Goal: Transaction & Acquisition: Purchase product/service

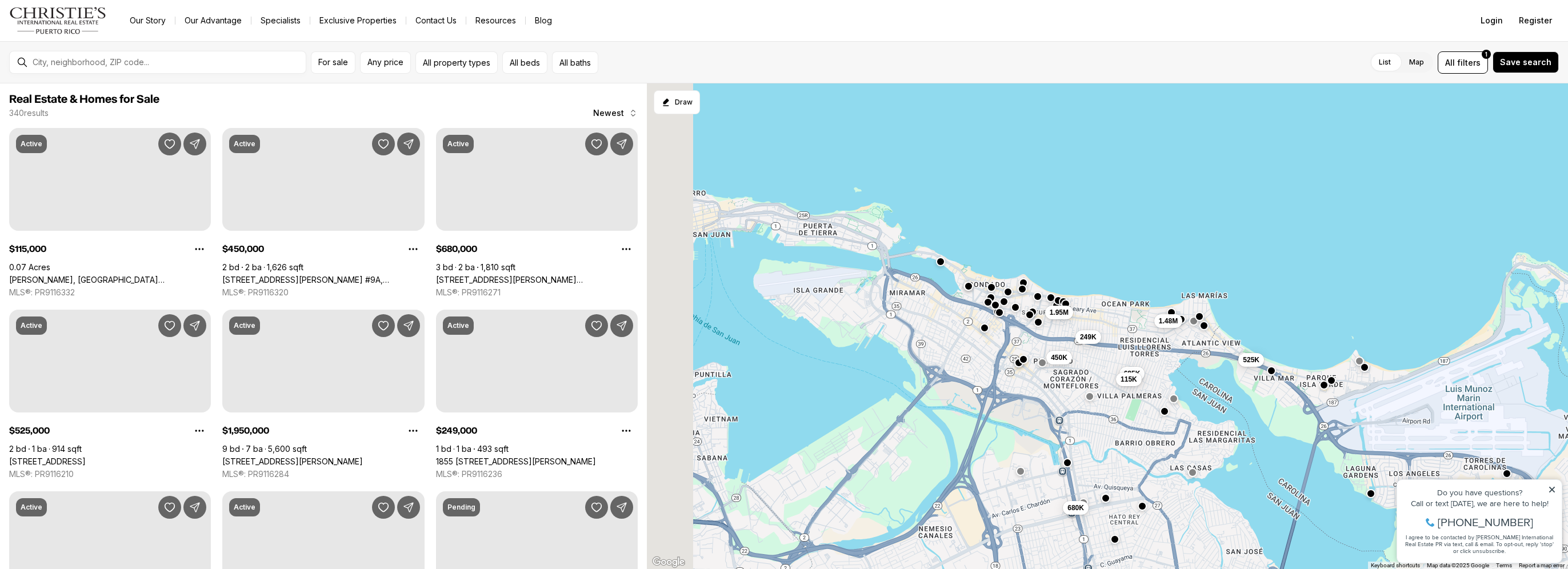
drag, startPoint x: 1024, startPoint y: 328, endPoint x: 1285, endPoint y: 318, distance: 261.2
click at [1285, 318] on div "680K 525K 450K 249K 1.95M 1.48M 685K 115K" at bounding box center [1108, 326] width 922 height 487
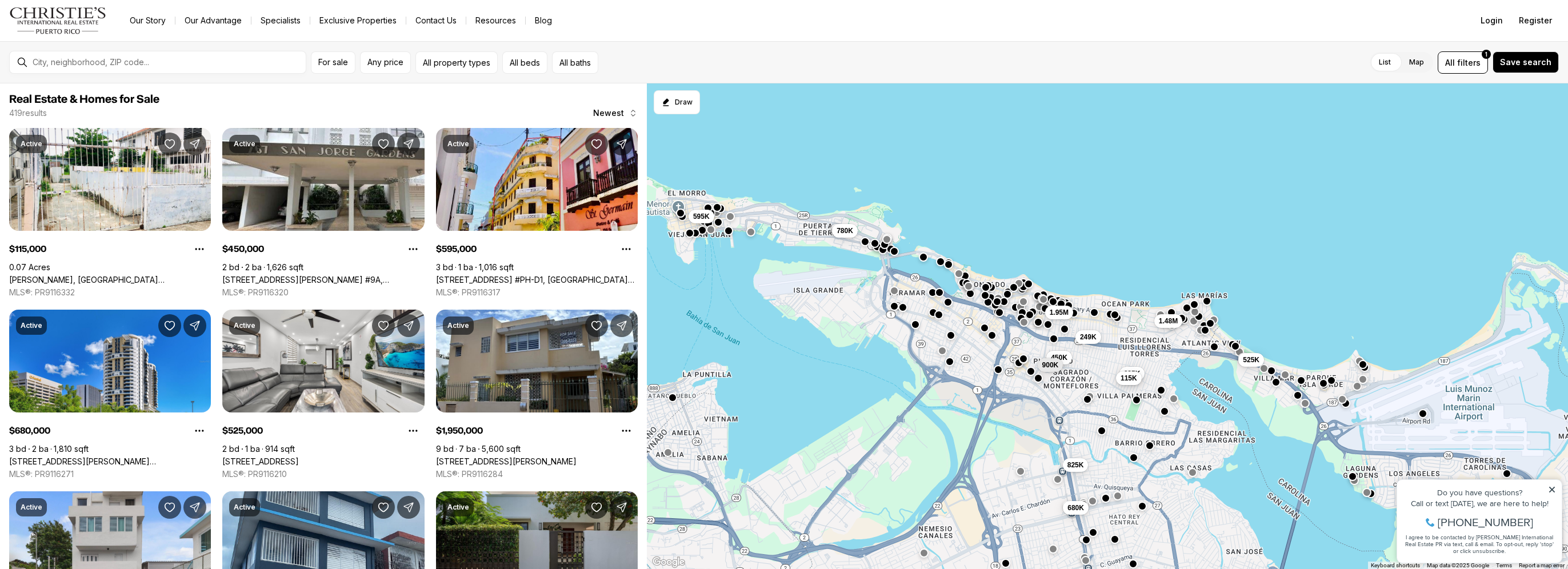
click at [1122, 379] on span "115K" at bounding box center [1129, 378] width 17 height 9
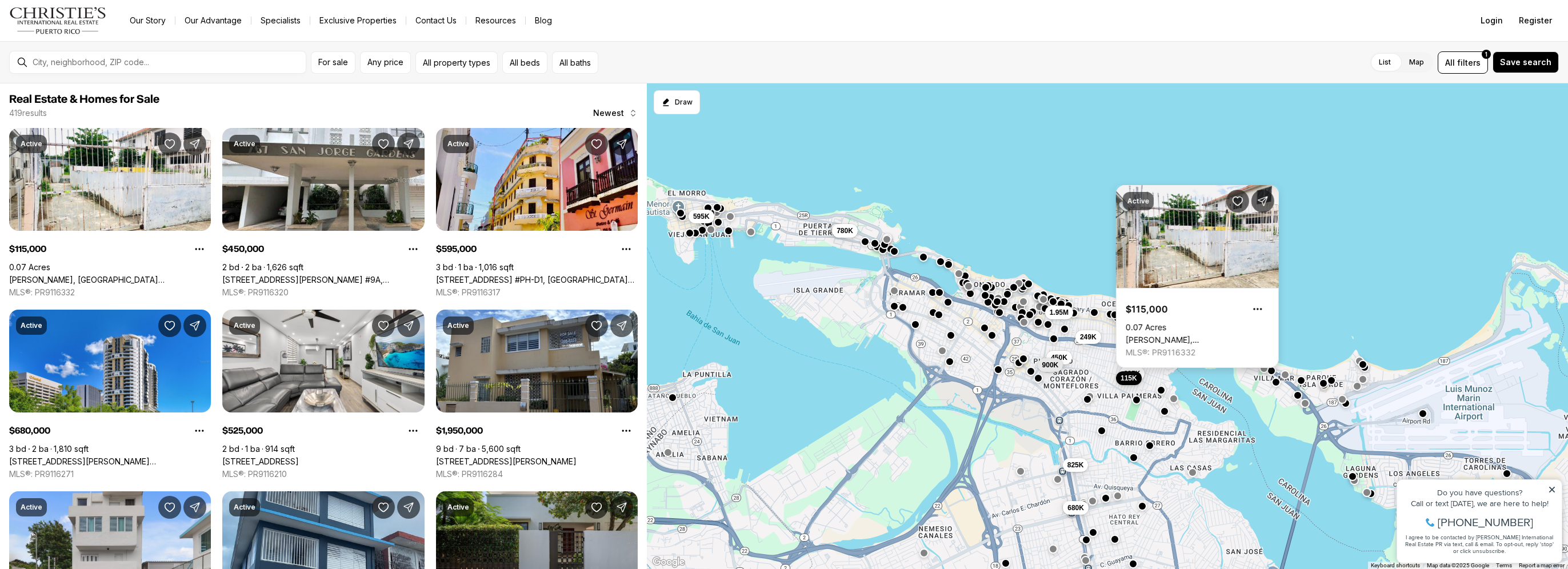
click at [1265, 335] on link "[PERSON_NAME], [GEOGRAPHIC_DATA][PERSON_NAME], 00912" at bounding box center [1198, 339] width 144 height 10
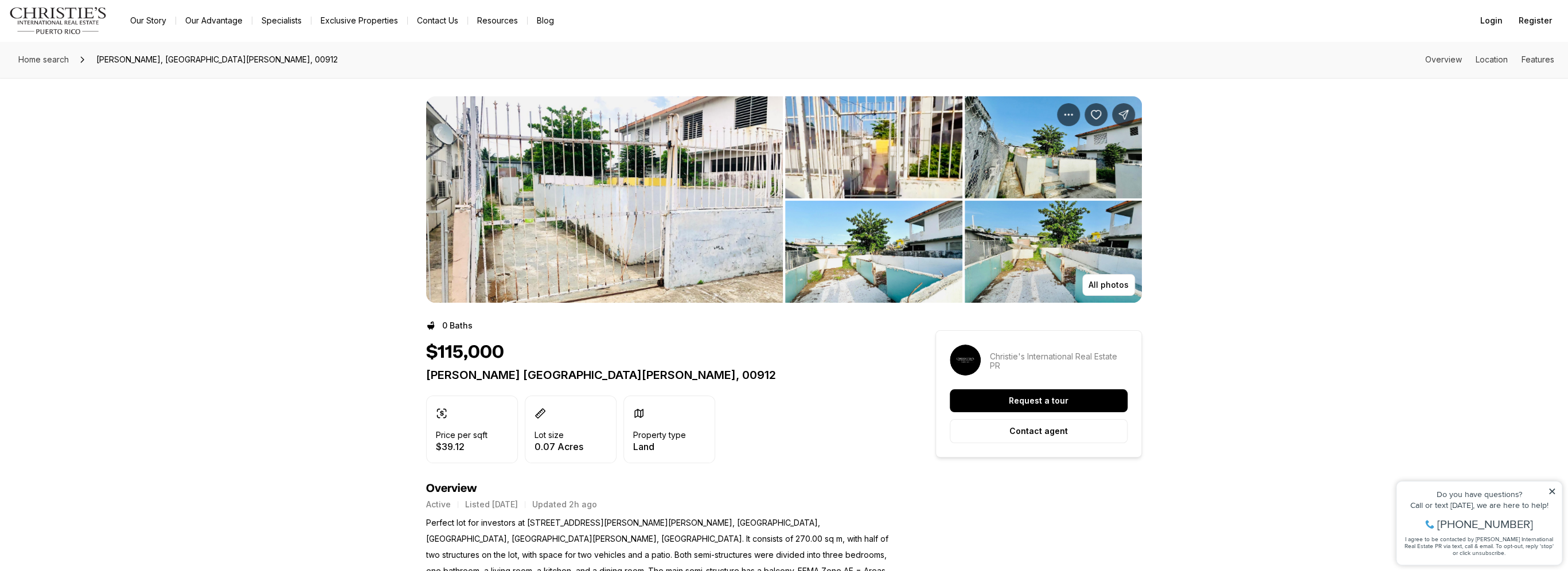
click at [620, 179] on img "View image gallery" at bounding box center [604, 199] width 357 height 206
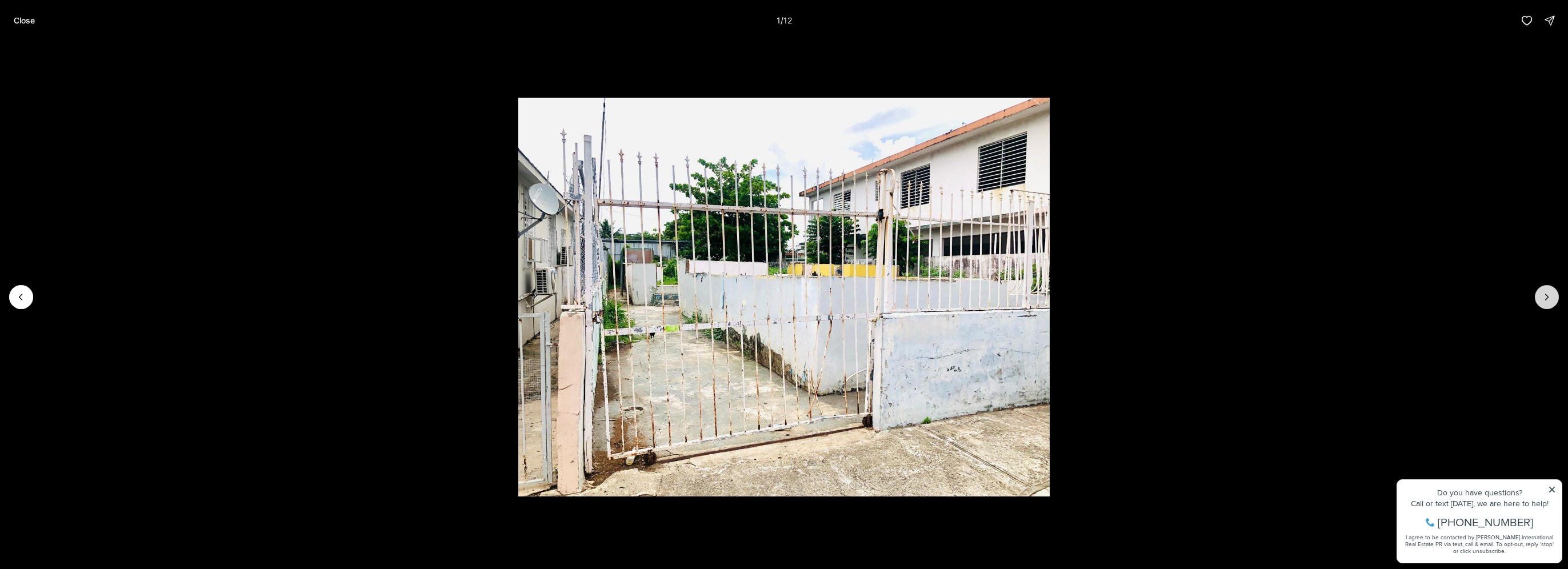
click at [1554, 294] on button "Next slide" at bounding box center [1547, 296] width 24 height 24
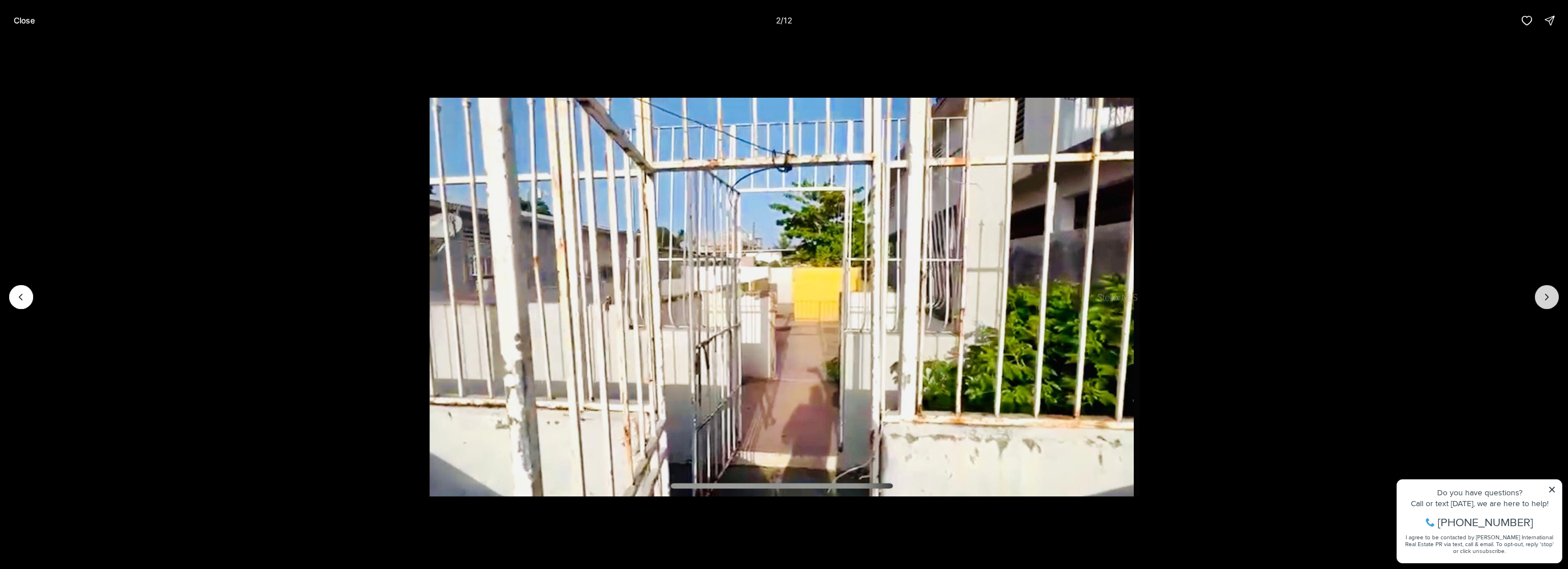
click at [1553, 294] on button "Next slide" at bounding box center [1547, 296] width 24 height 24
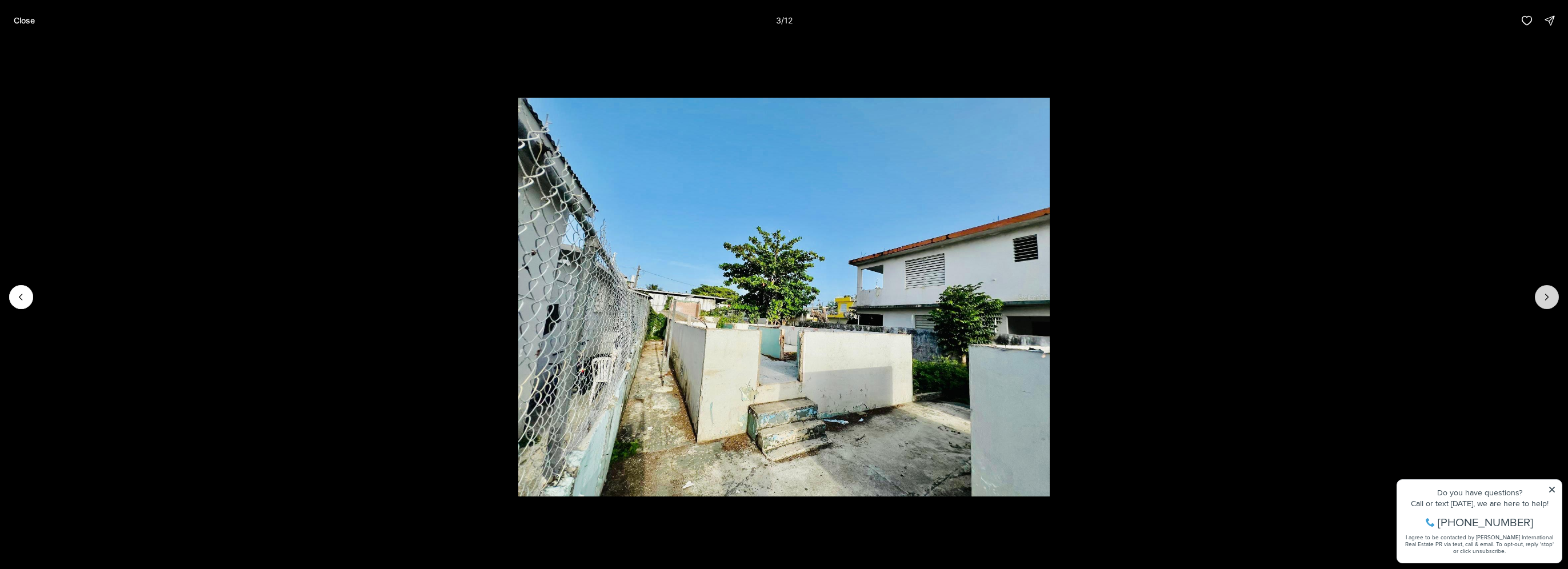
click at [1553, 294] on button "Next slide" at bounding box center [1547, 296] width 24 height 24
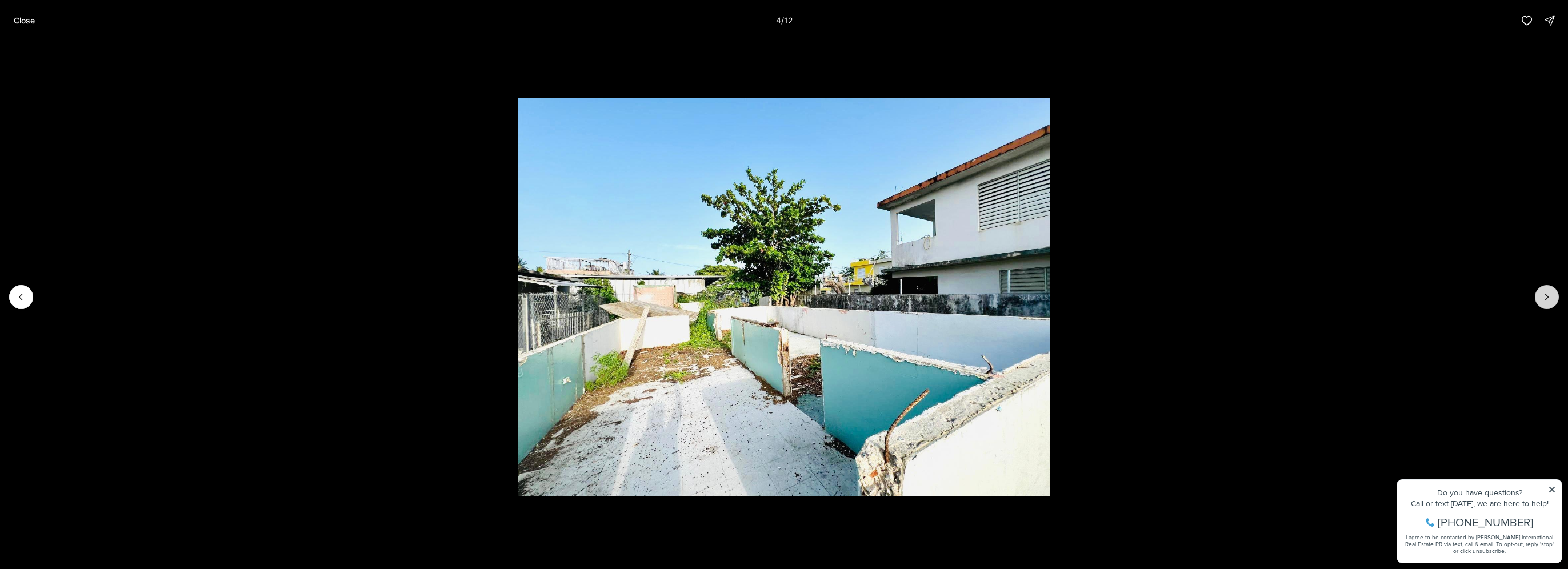
click at [1553, 294] on button "Next slide" at bounding box center [1547, 296] width 24 height 24
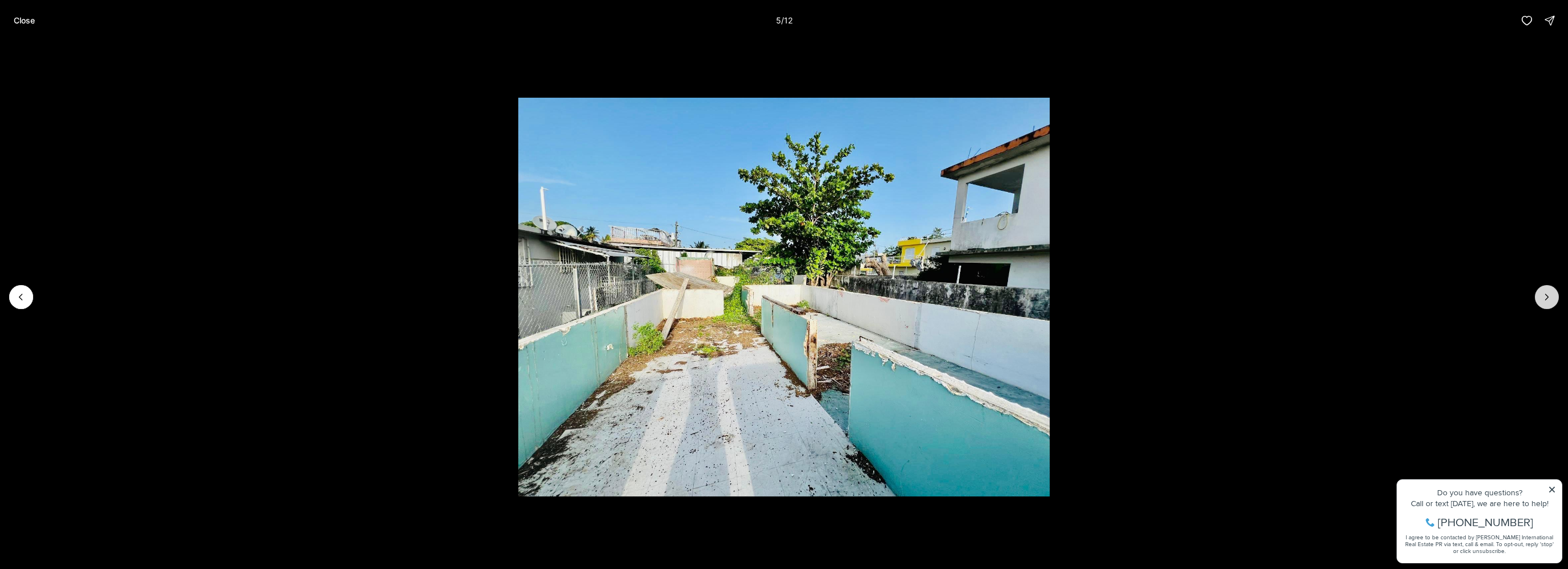
click at [1553, 294] on button "Next slide" at bounding box center [1547, 296] width 24 height 24
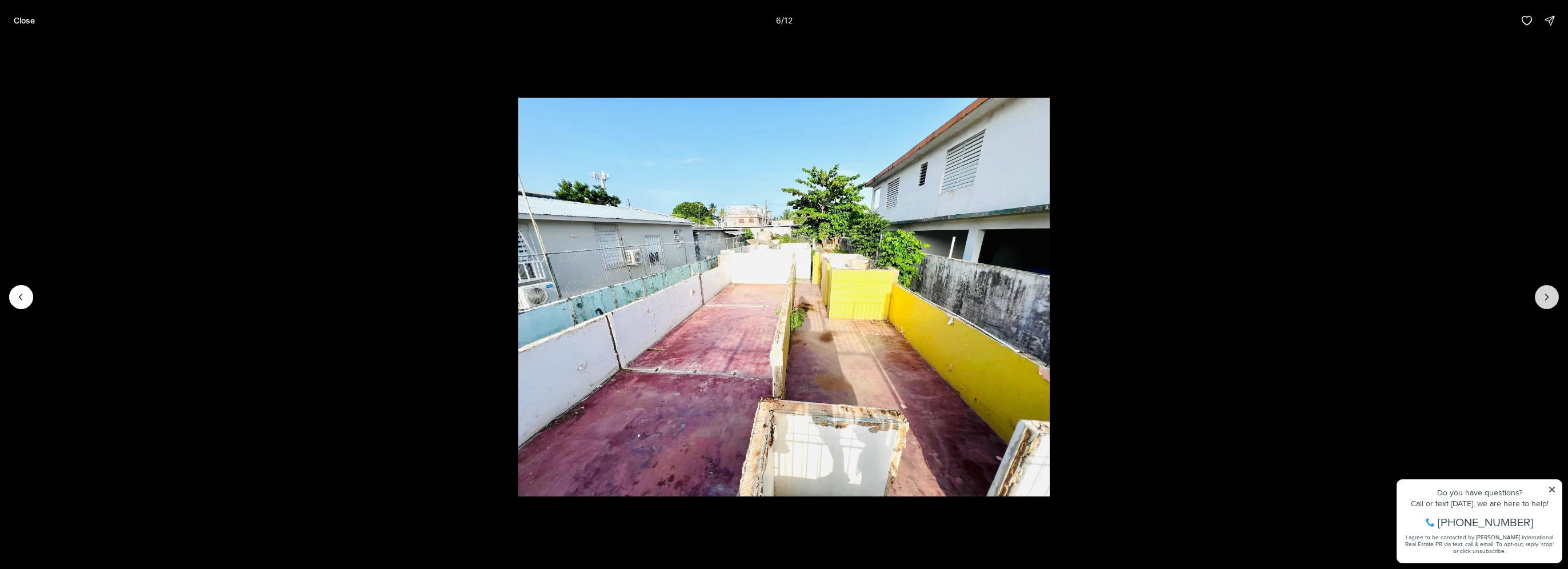
click at [1553, 294] on button "Next slide" at bounding box center [1547, 296] width 24 height 24
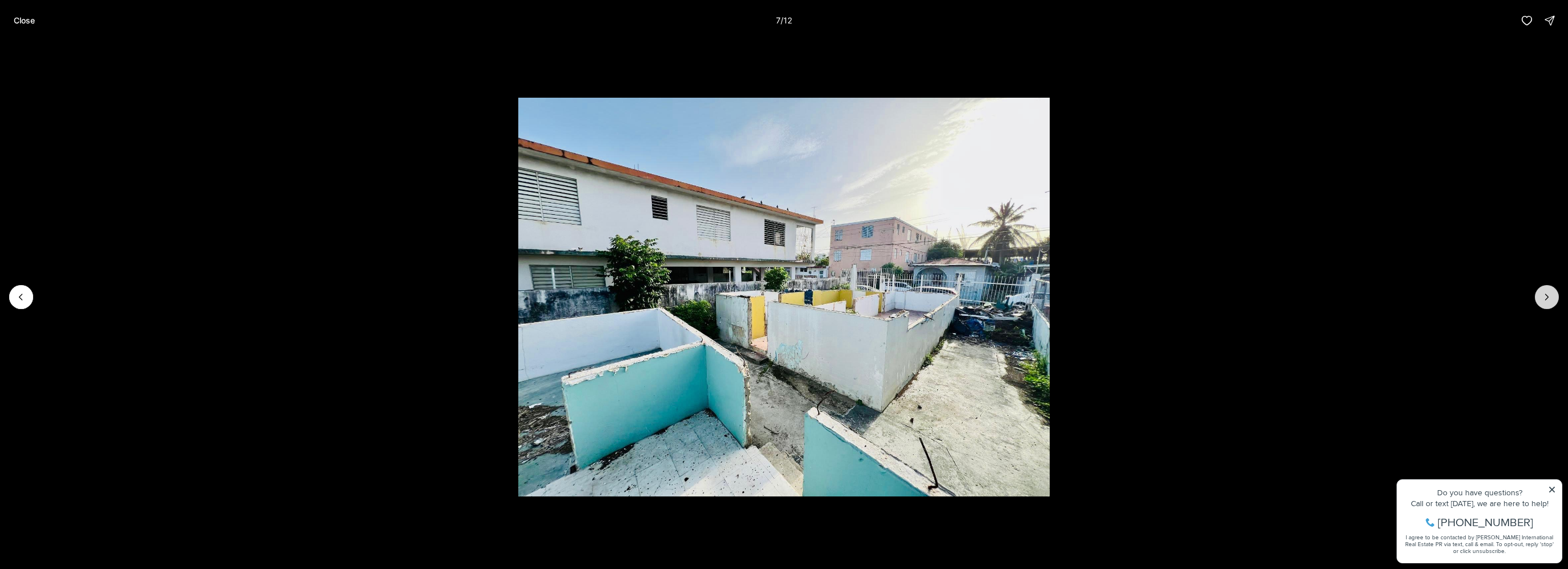
click at [1553, 294] on button "Next slide" at bounding box center [1547, 296] width 24 height 24
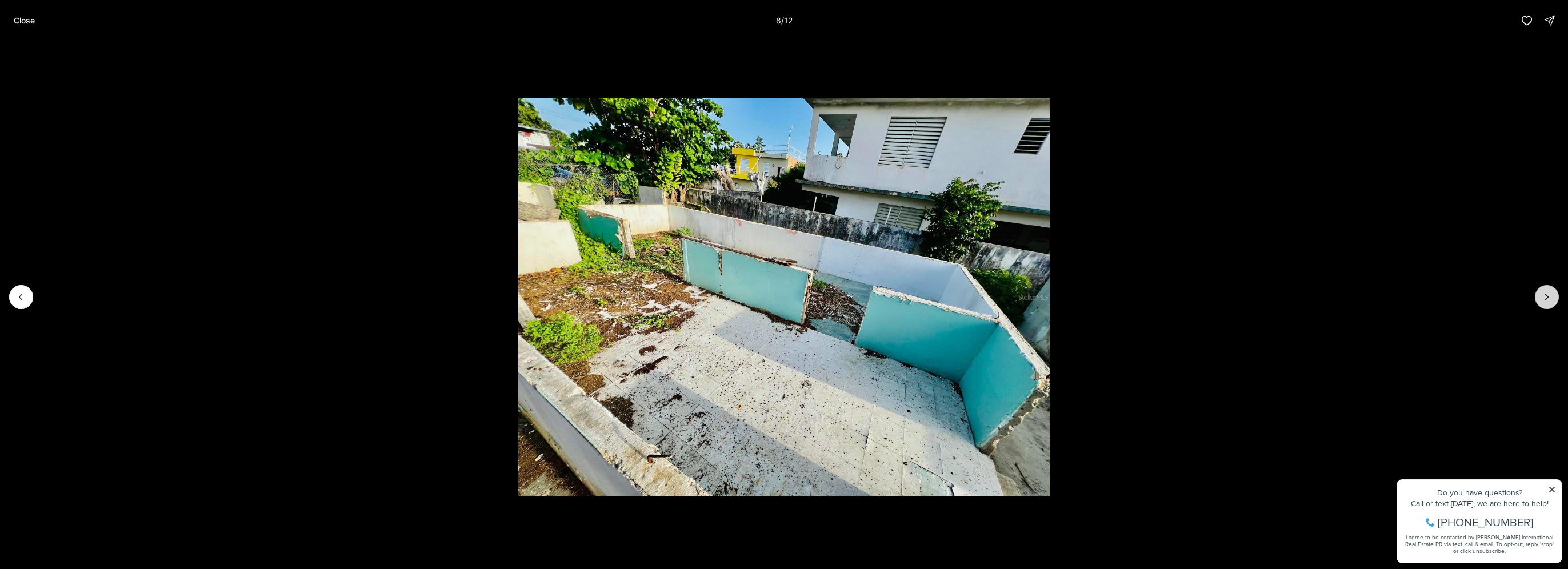
click at [1553, 294] on button "Next slide" at bounding box center [1547, 296] width 24 height 24
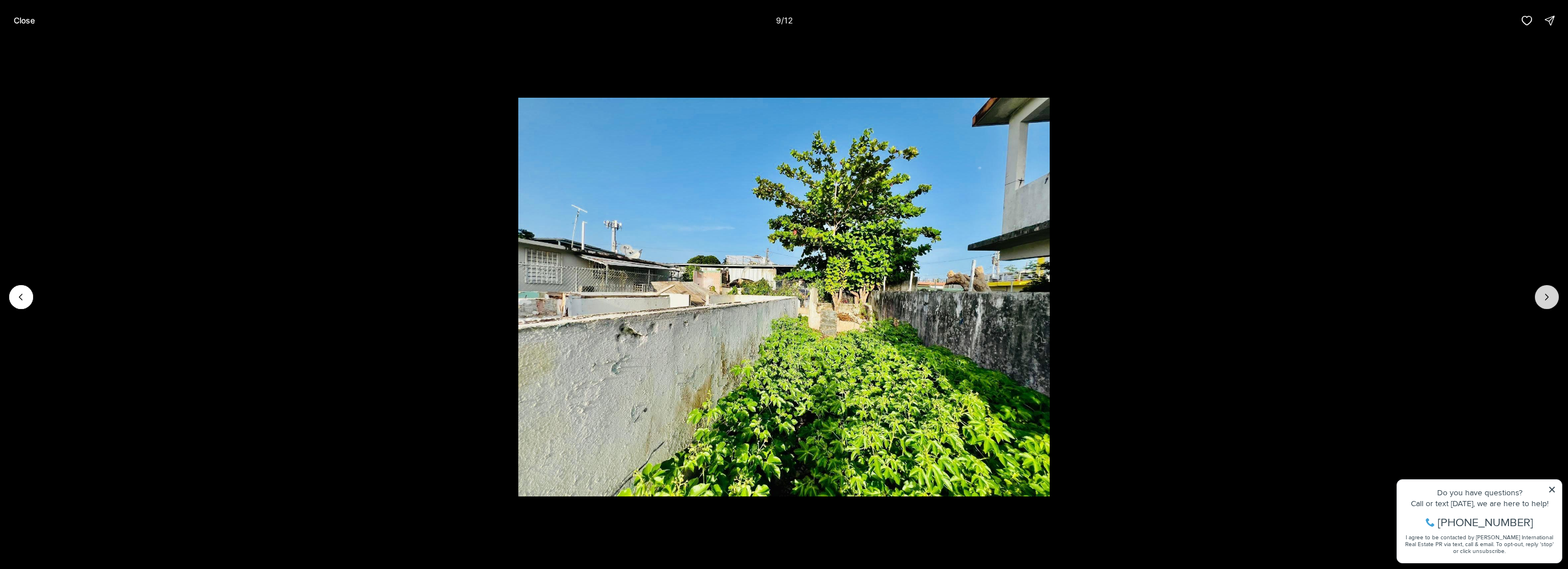
click at [1553, 294] on button "Next slide" at bounding box center [1547, 296] width 24 height 24
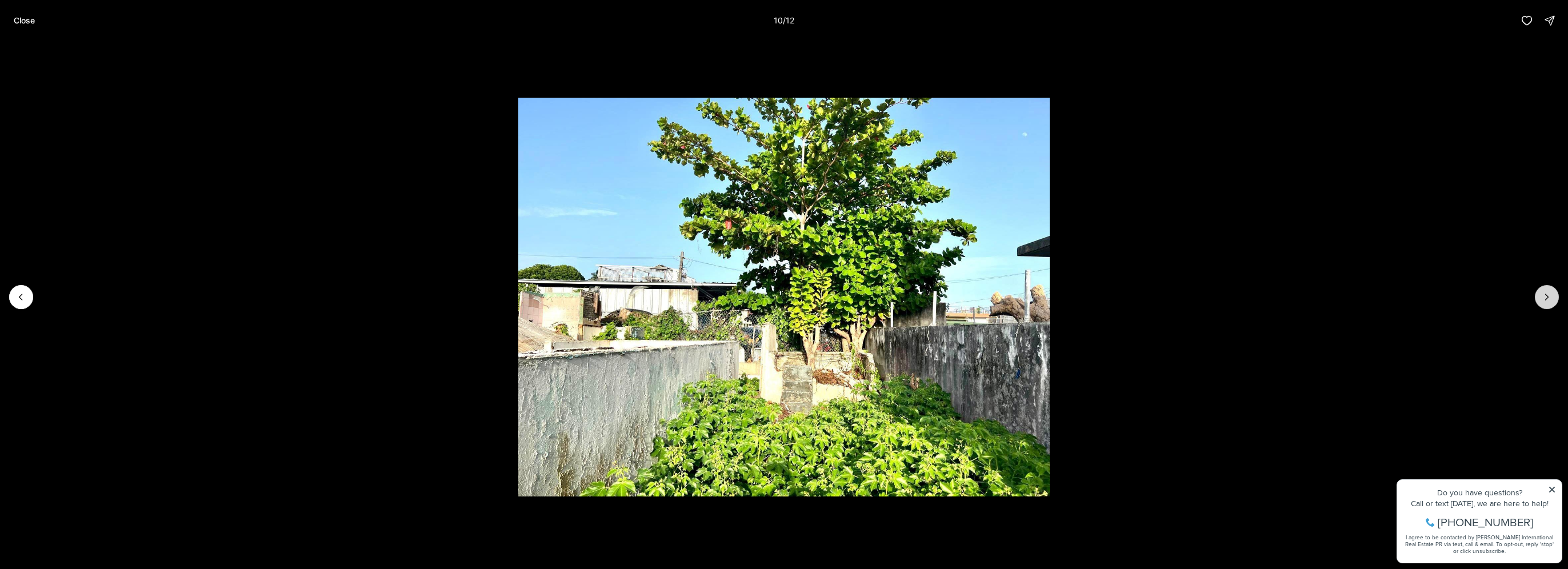
click at [1553, 294] on button "Next slide" at bounding box center [1547, 296] width 24 height 24
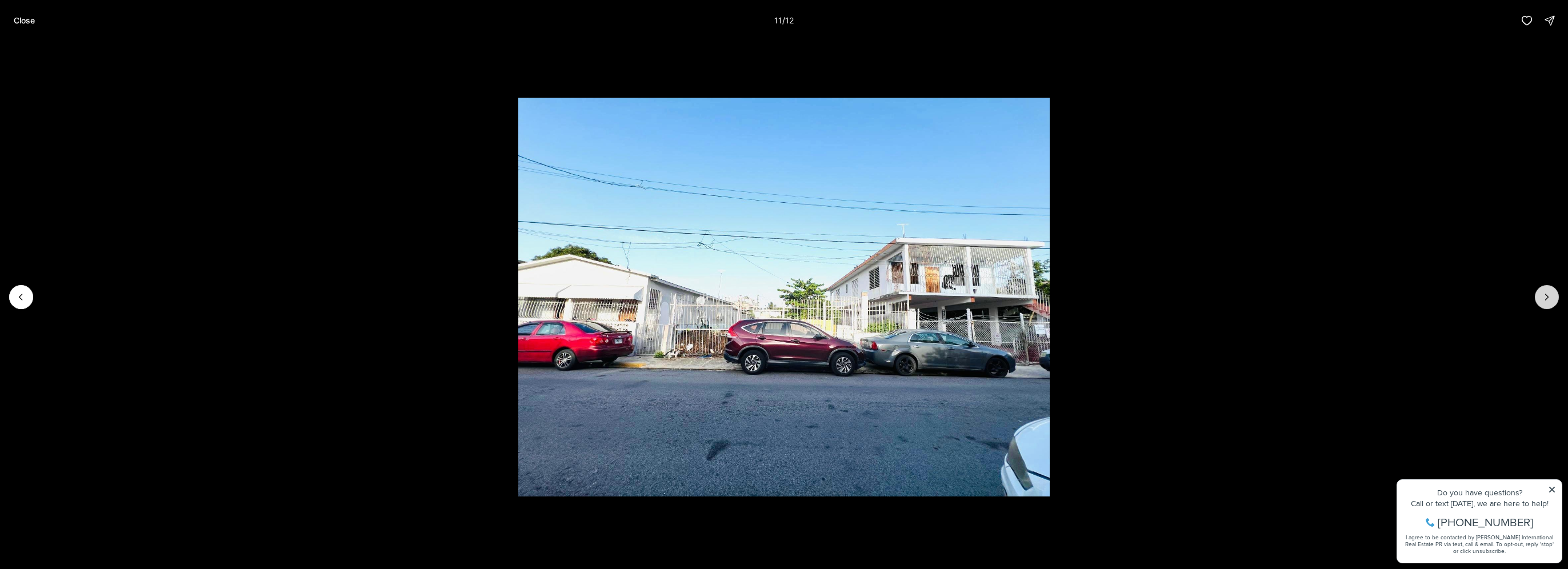
click at [1553, 294] on button "Next slide" at bounding box center [1547, 296] width 24 height 24
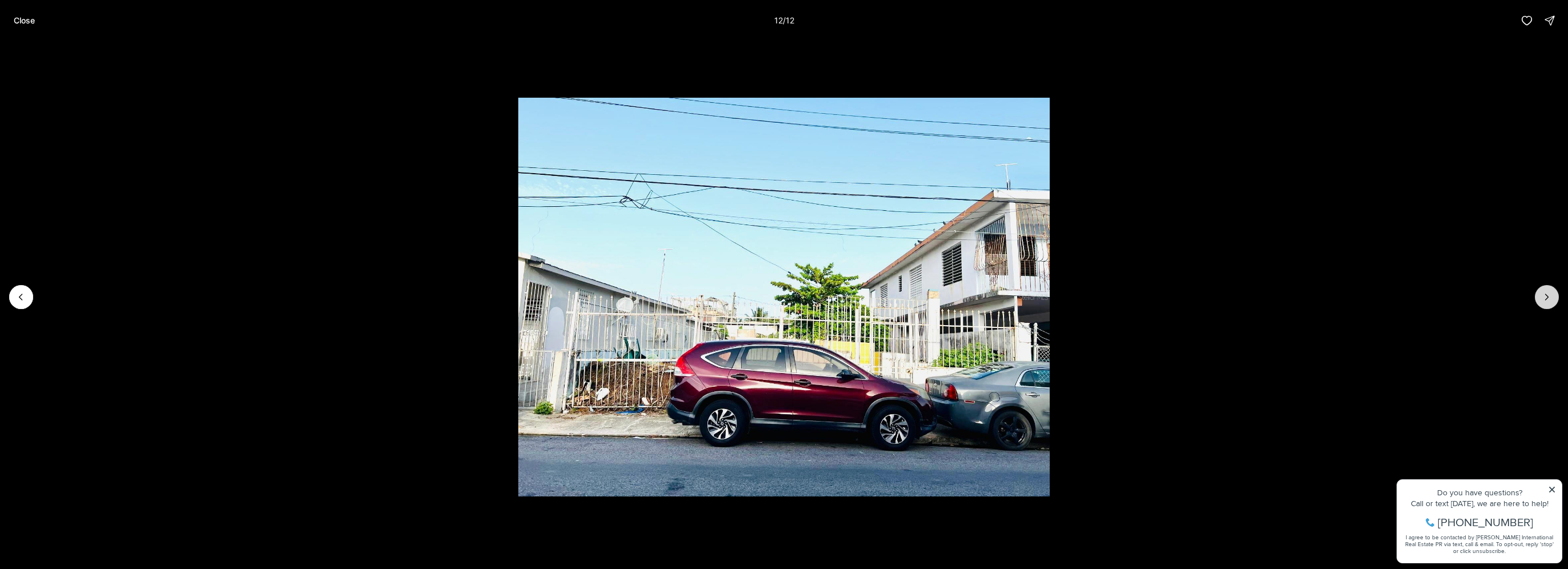
click at [1553, 294] on div at bounding box center [1547, 296] width 24 height 24
click at [15, 17] on p "Close" at bounding box center [24, 21] width 21 height 9
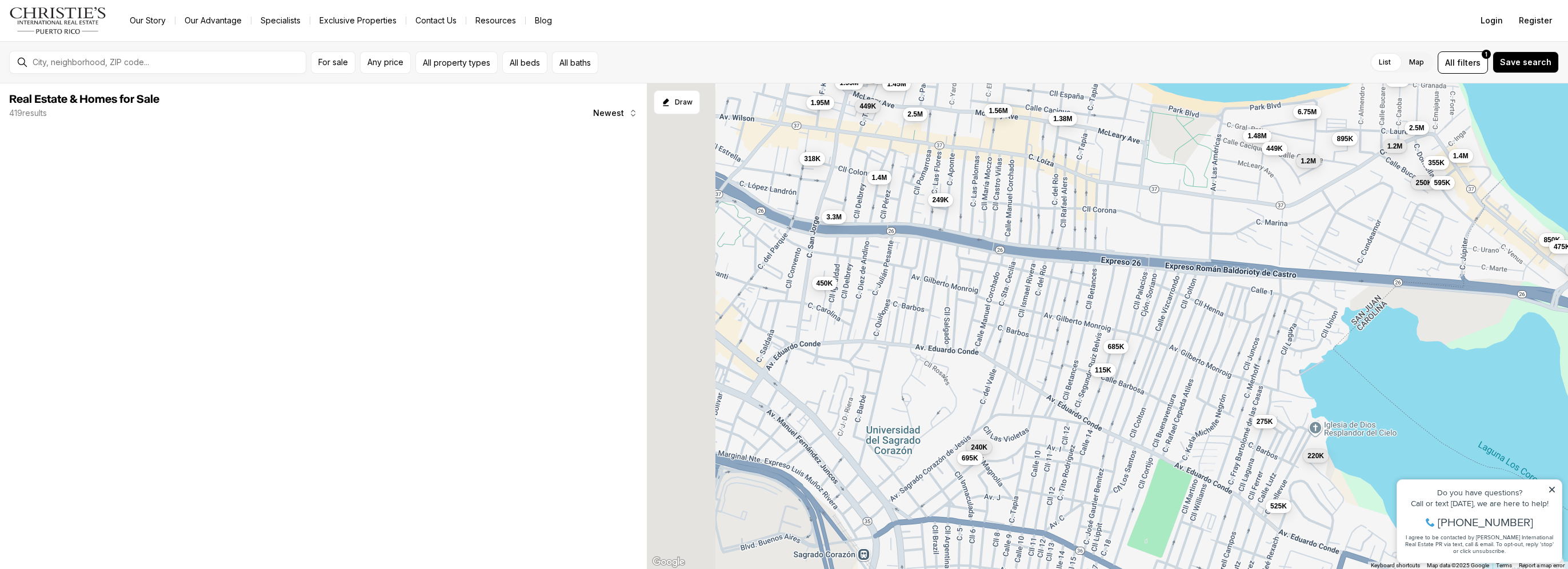
drag, startPoint x: 982, startPoint y: 338, endPoint x: 1142, endPoint y: 289, distance: 167.3
click at [1142, 289] on div "650K 525K 435K 685K 1.4M 115K 275K 525K 240K 220K 695K 1.45M 1.5M 1.48M 1.4M 31…" at bounding box center [1108, 326] width 922 height 487
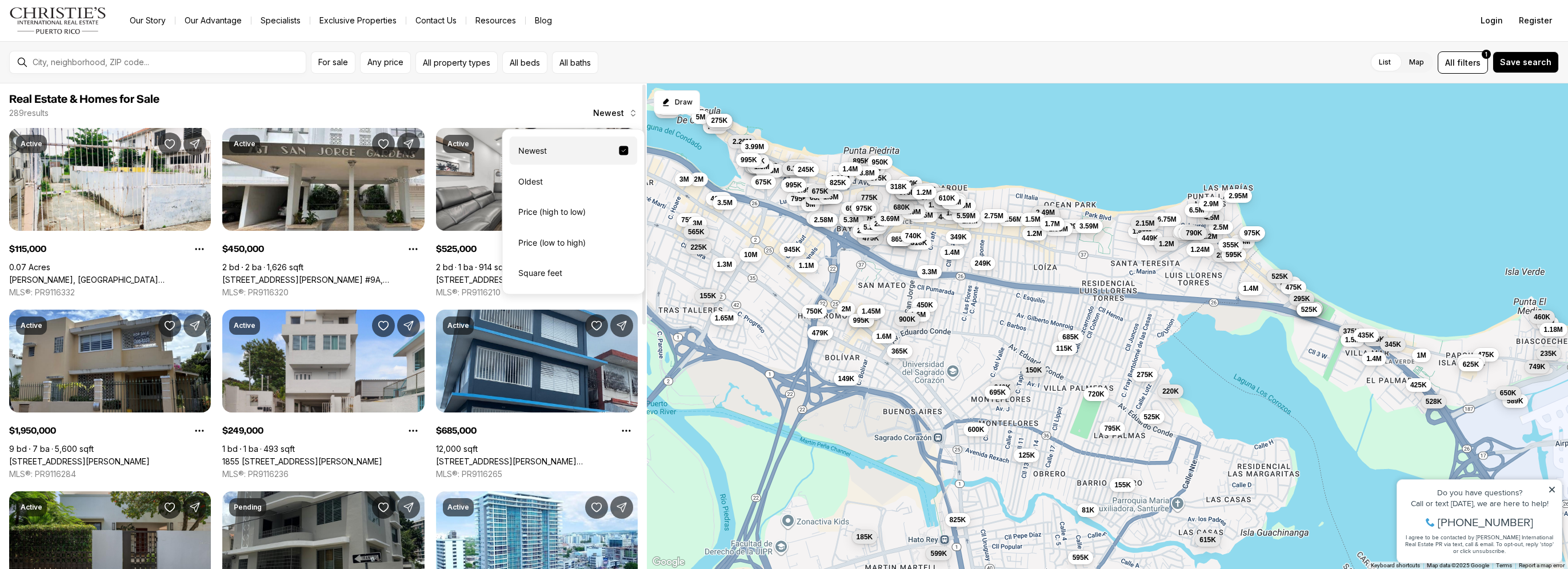
click at [614, 112] on span "Newest" at bounding box center [608, 113] width 31 height 9
click at [560, 241] on div "Price (low to high)" at bounding box center [573, 241] width 128 height 28
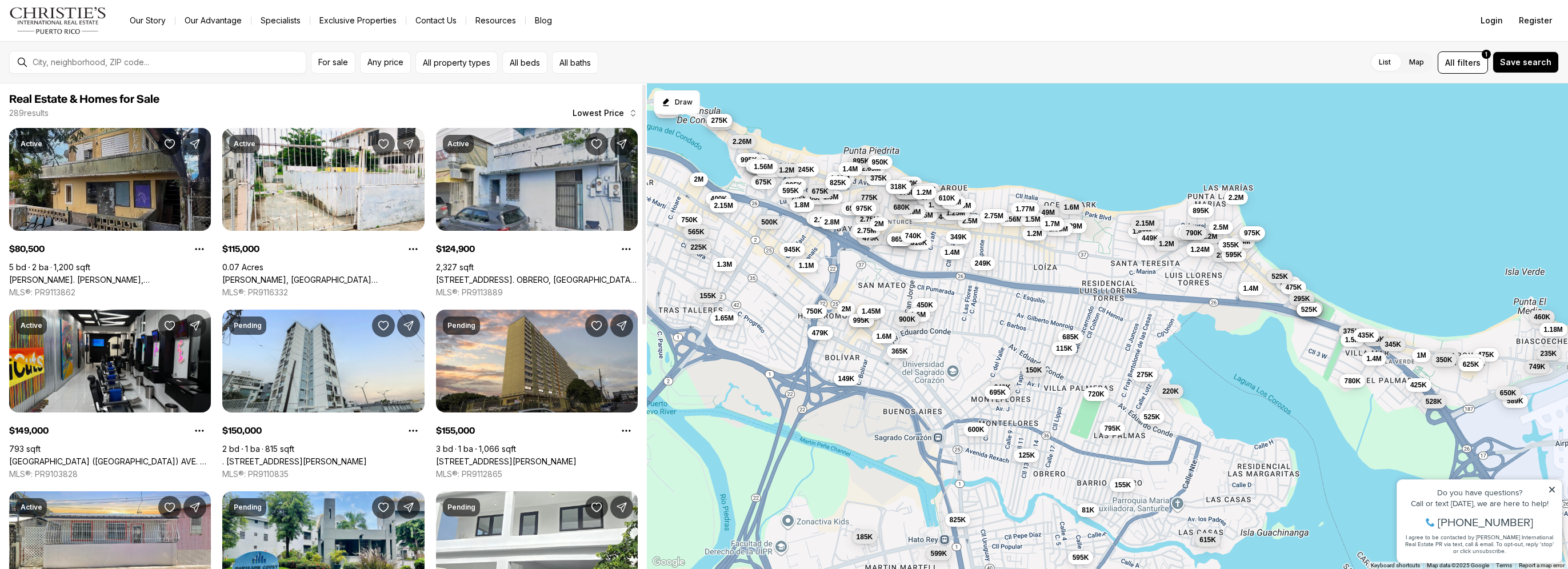
click at [112, 275] on link "Calle William BO. OBRERO, SAN JUAN PR, 00926" at bounding box center [110, 280] width 202 height 10
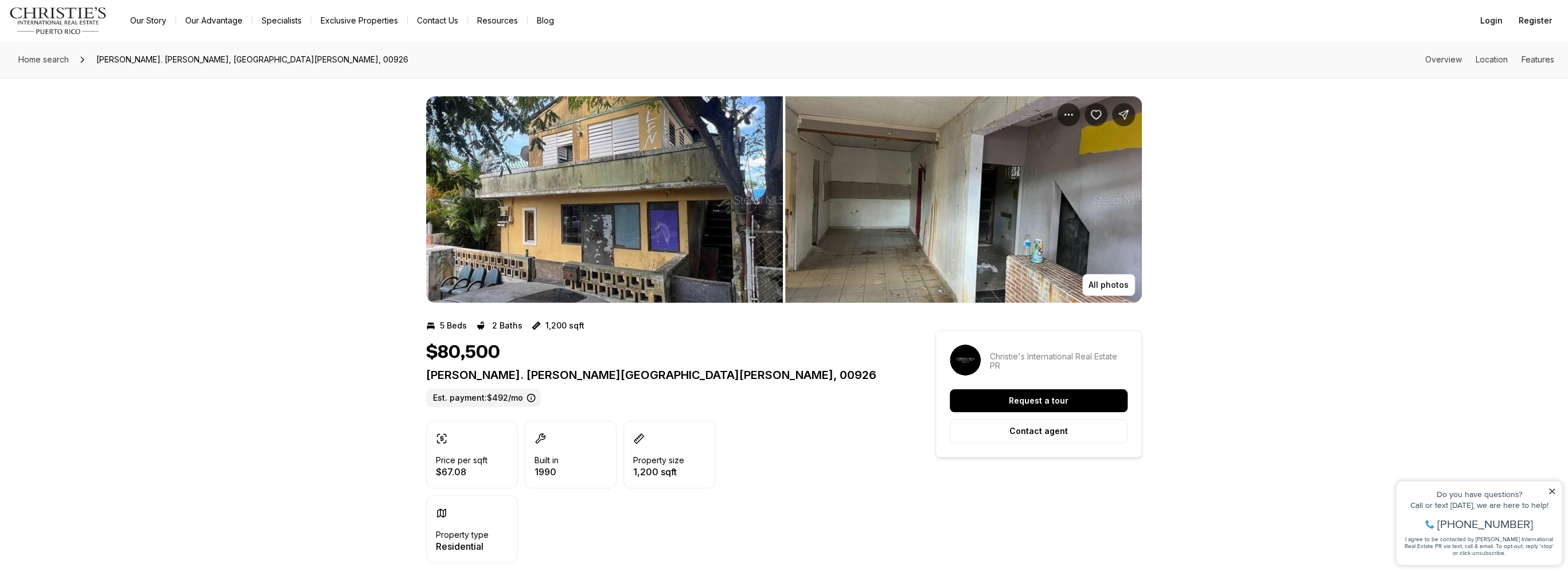
click at [562, 202] on img "View image gallery" at bounding box center [604, 199] width 357 height 206
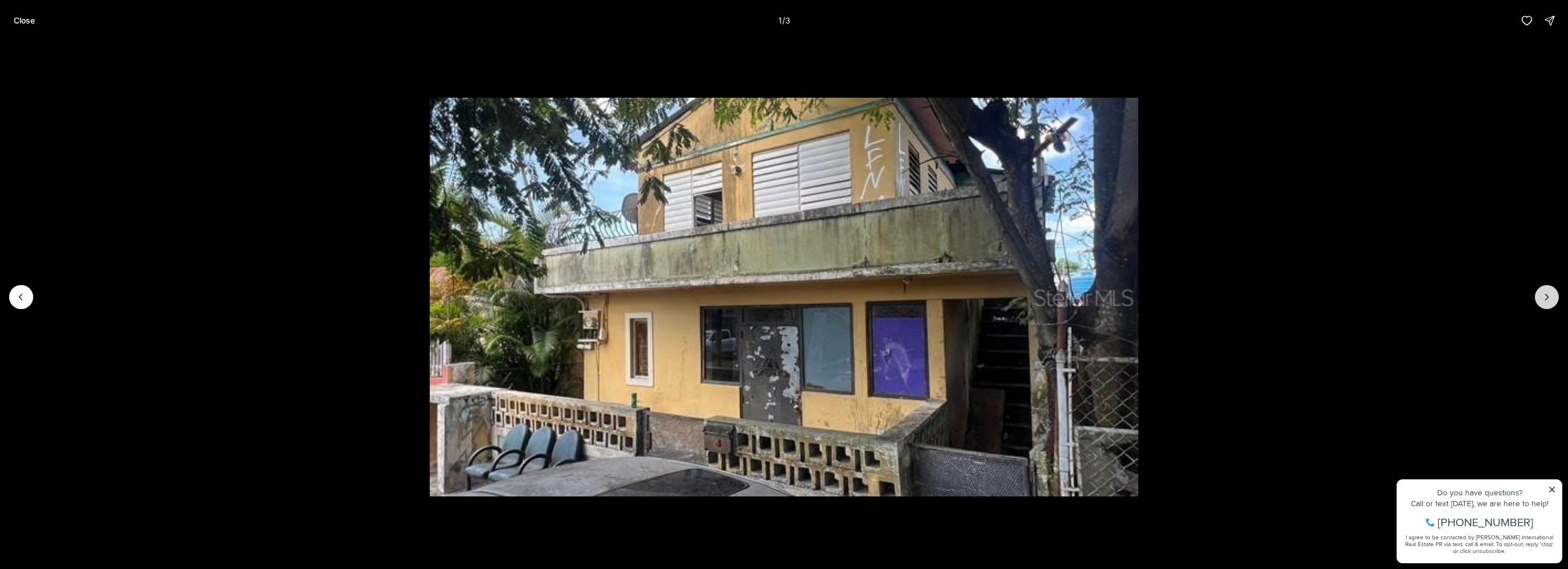
click at [1549, 300] on icon "Next slide" at bounding box center [1547, 296] width 11 height 11
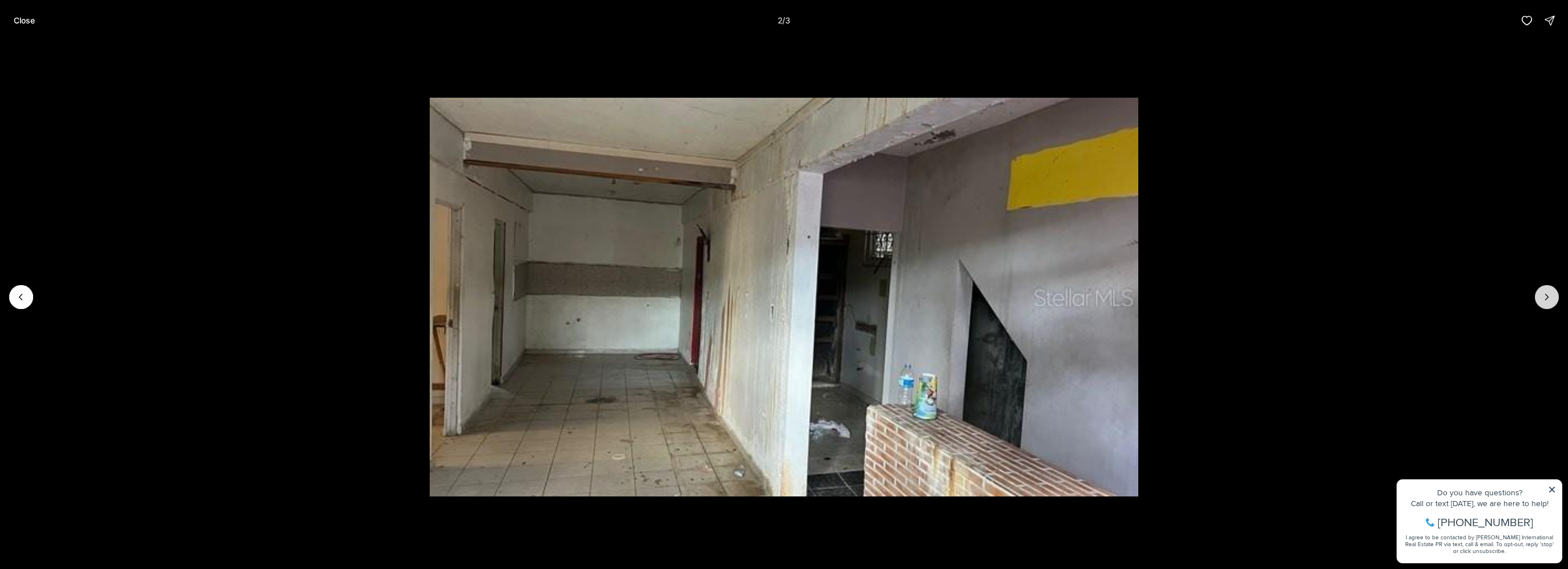
click at [1549, 300] on icon "Next slide" at bounding box center [1547, 296] width 11 height 11
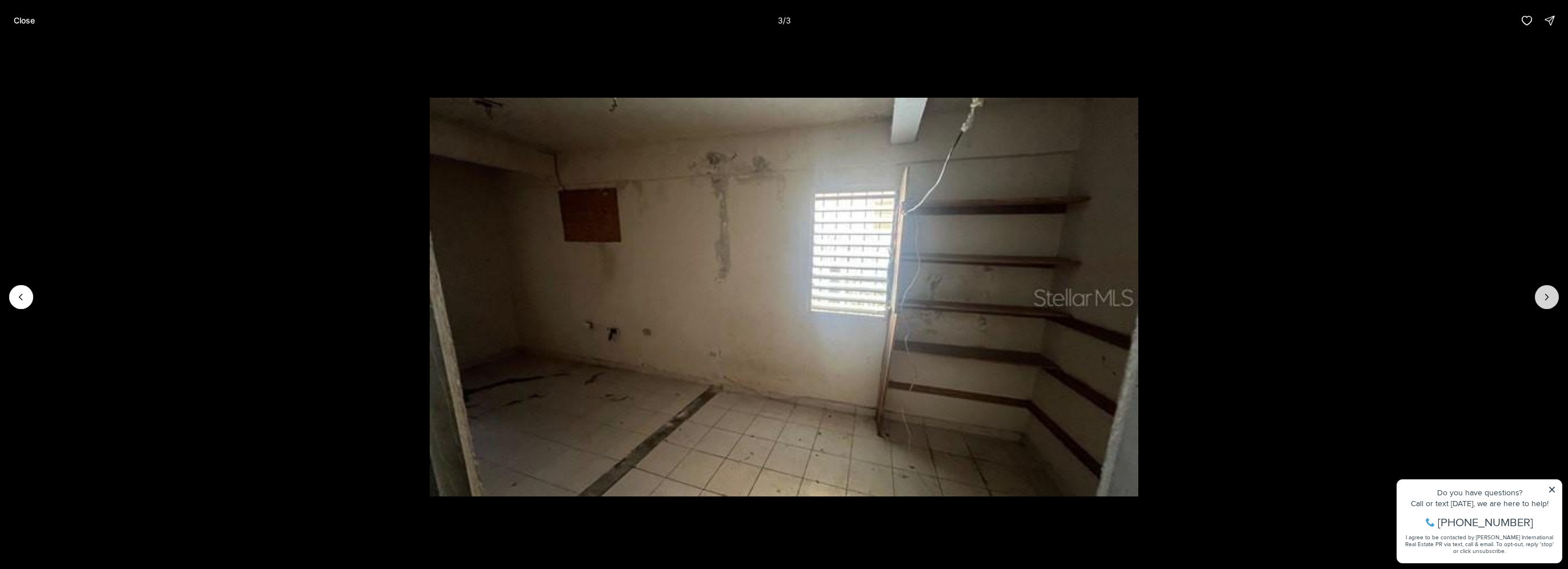
click at [1549, 300] on div at bounding box center [1547, 296] width 24 height 24
click at [1549, 292] on div at bounding box center [1547, 296] width 24 height 24
click at [33, 17] on p "Close" at bounding box center [24, 21] width 21 height 9
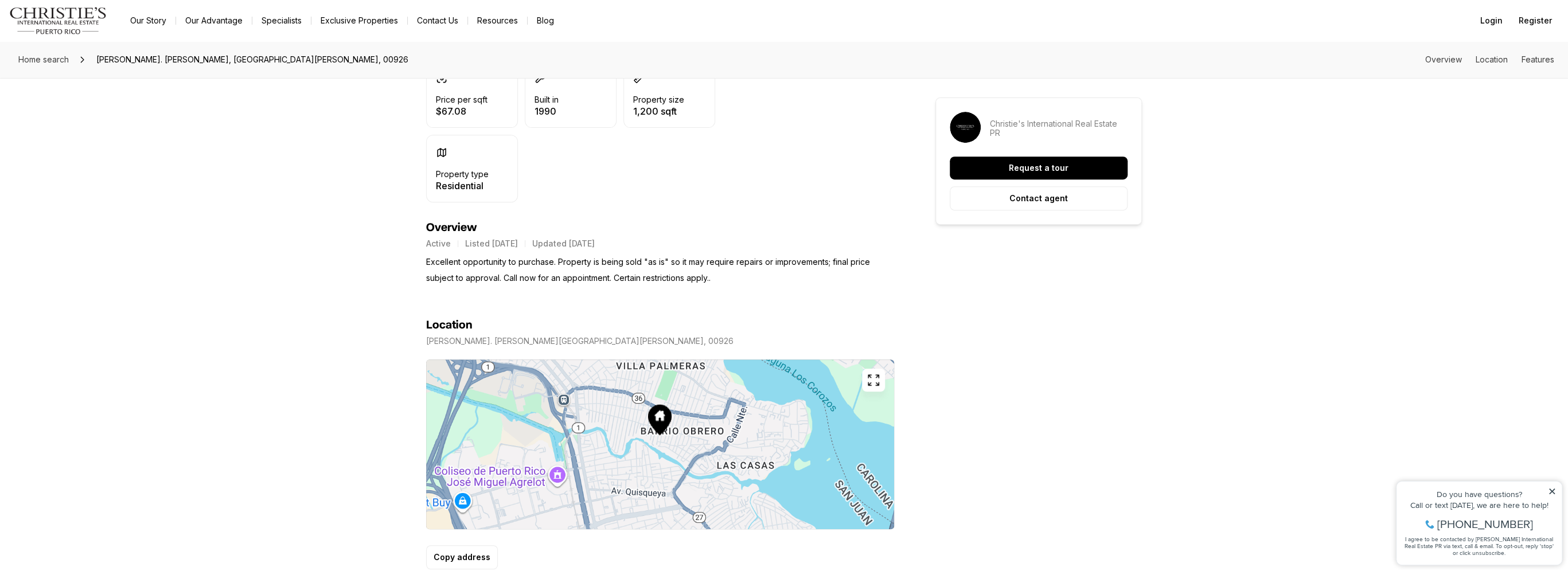
scroll to position [344, 0]
